Goal: Obtain resource: Download file/media

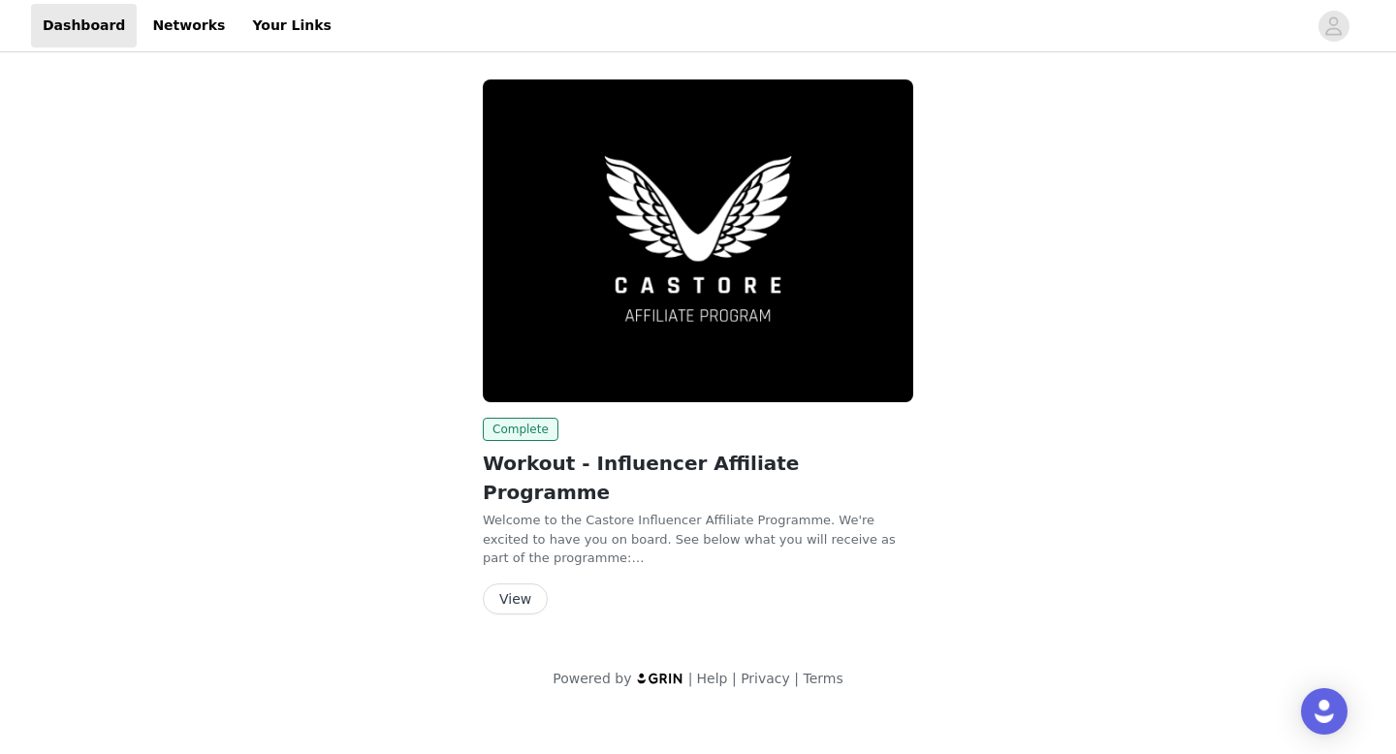
click at [522, 584] on button "View" at bounding box center [515, 599] width 65 height 31
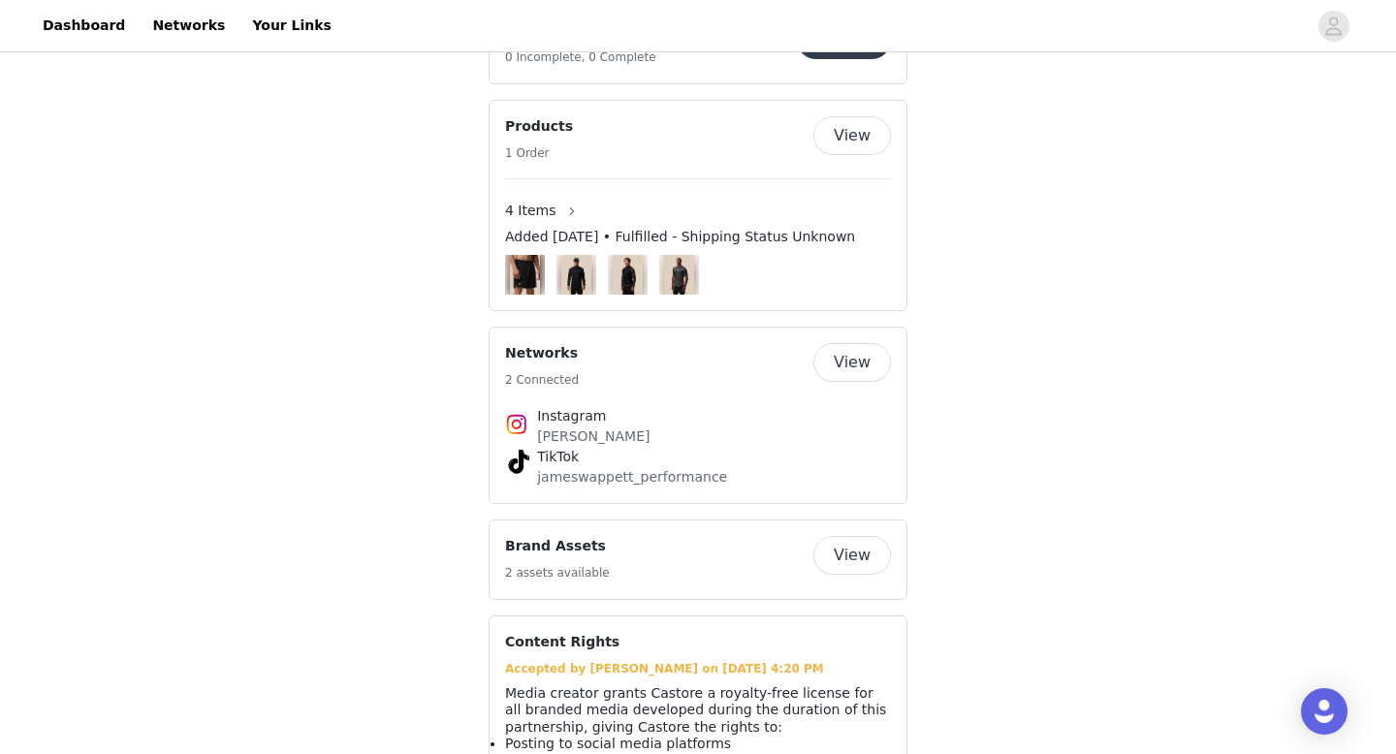
scroll to position [1227, 0]
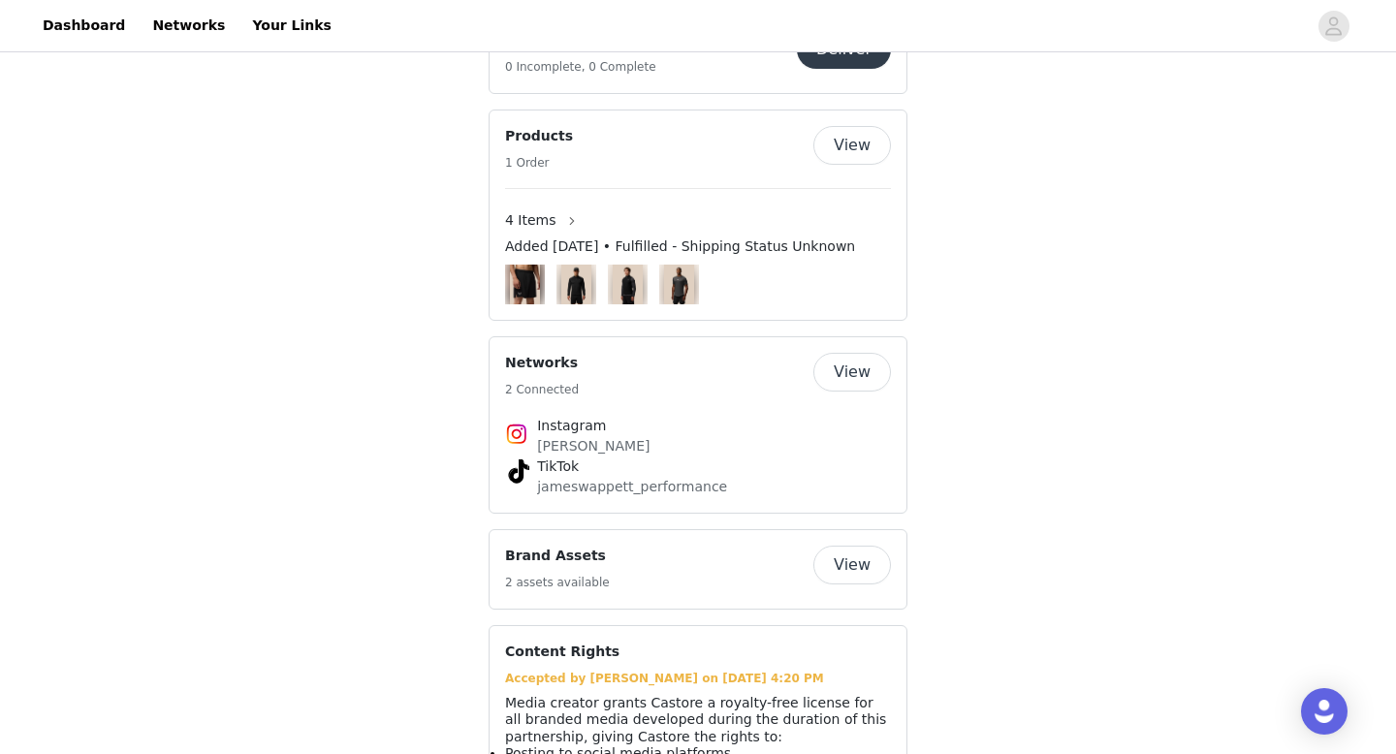
click at [851, 568] on button "View" at bounding box center [852, 565] width 78 height 39
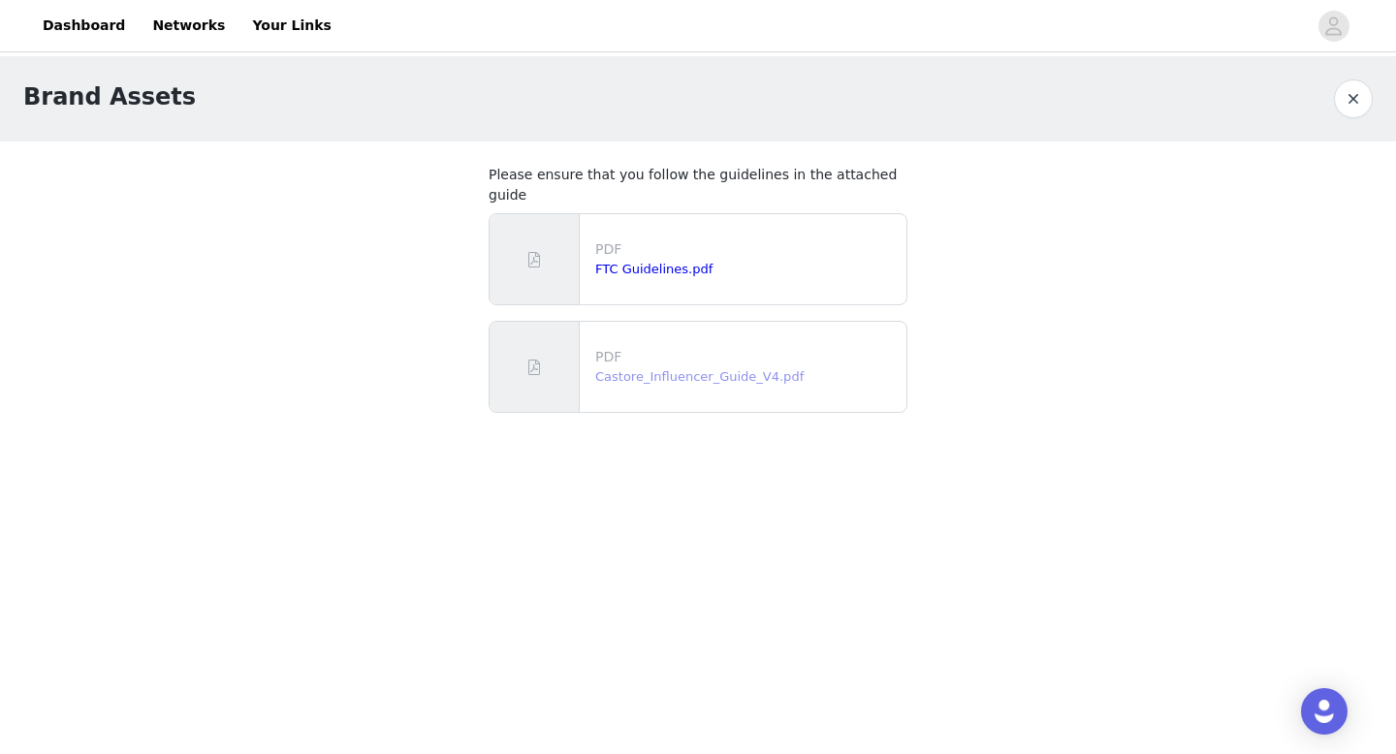
click at [767, 369] on link "Castore_Influencer_Guide_V4.pdf" at bounding box center [699, 376] width 208 height 15
click at [670, 262] on link "FTC Guidelines.pdf" at bounding box center [653, 269] width 117 height 15
